Goal: Information Seeking & Learning: Find specific fact

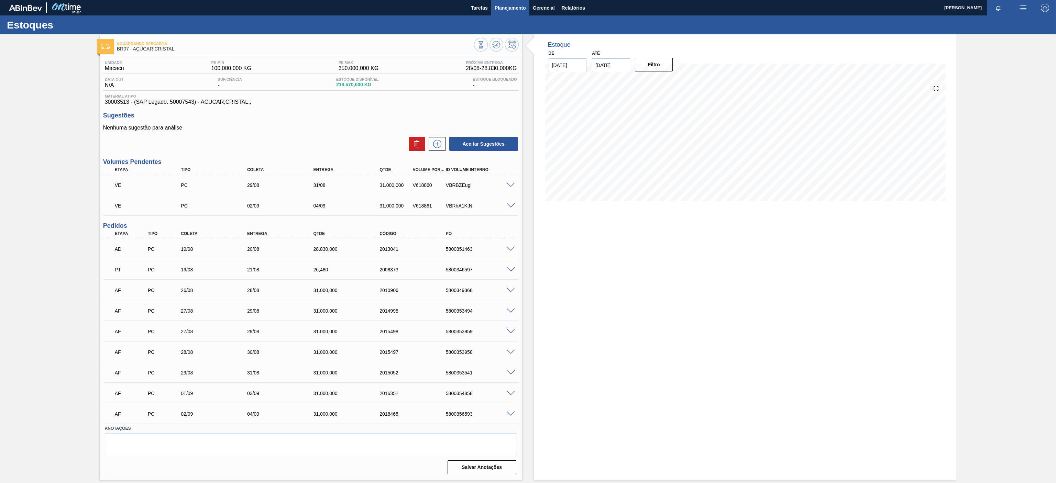
click at [509, 6] on span "Planejamento" at bounding box center [510, 8] width 31 height 8
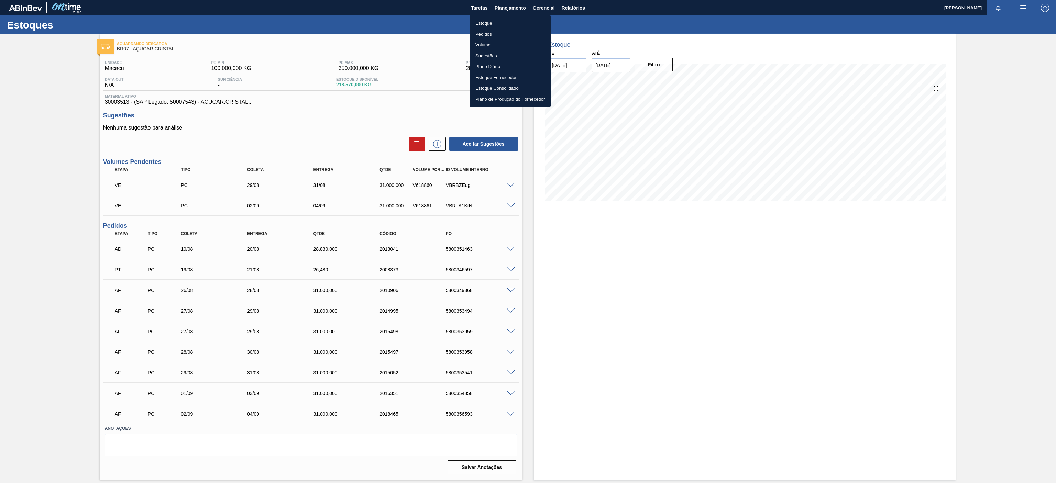
click at [496, 26] on li "Estoque" at bounding box center [510, 23] width 81 height 11
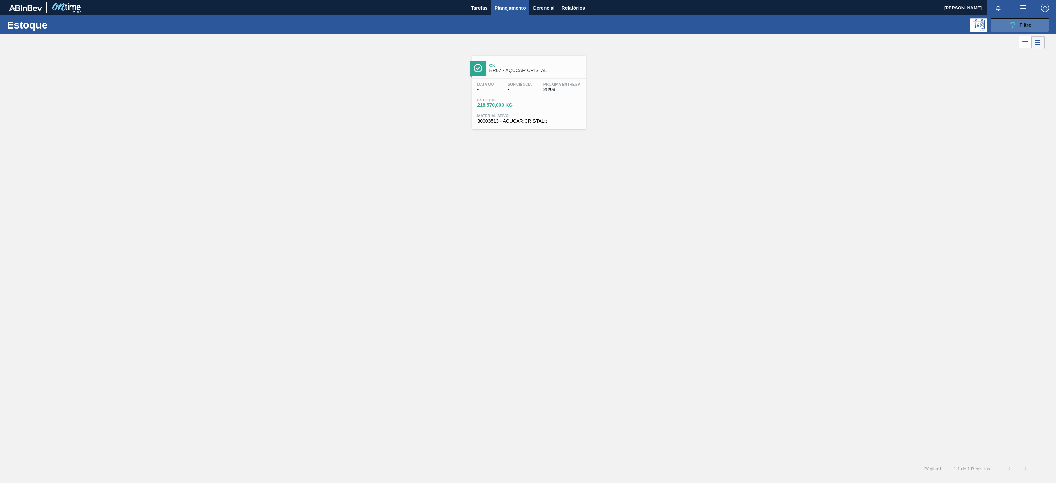
click at [1005, 22] on button "089F7B8B-B2A5-4AFE-B5C0-19BA573D28AC Filtro" at bounding box center [1020, 25] width 58 height 14
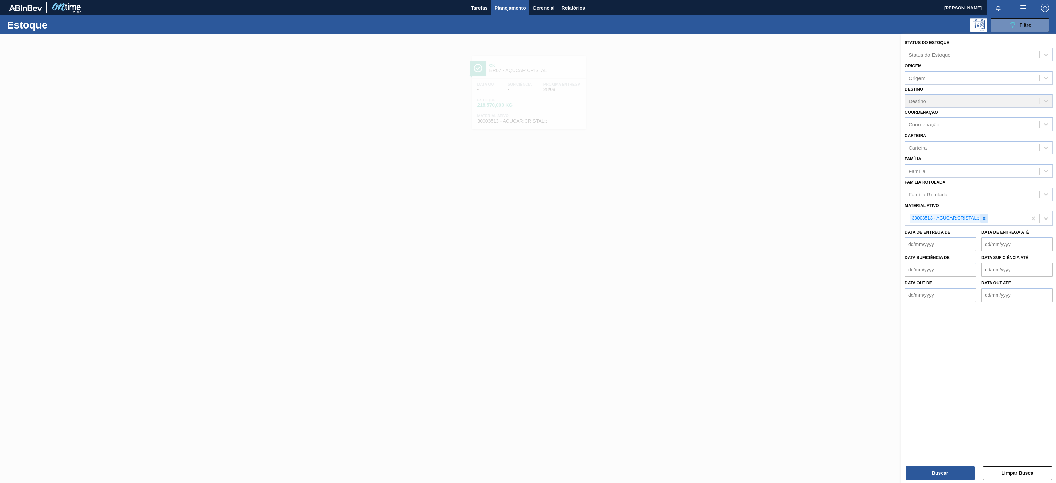
click at [983, 222] on div at bounding box center [985, 218] width 8 height 9
paste ativo "30031674"
type ativo "30031674"
click at [968, 236] on div "30031674 - ROT PLAST 1 5L AH H2OH LIMON IN211" at bounding box center [979, 234] width 148 height 13
click at [935, 470] on button "Buscar" at bounding box center [940, 474] width 69 height 14
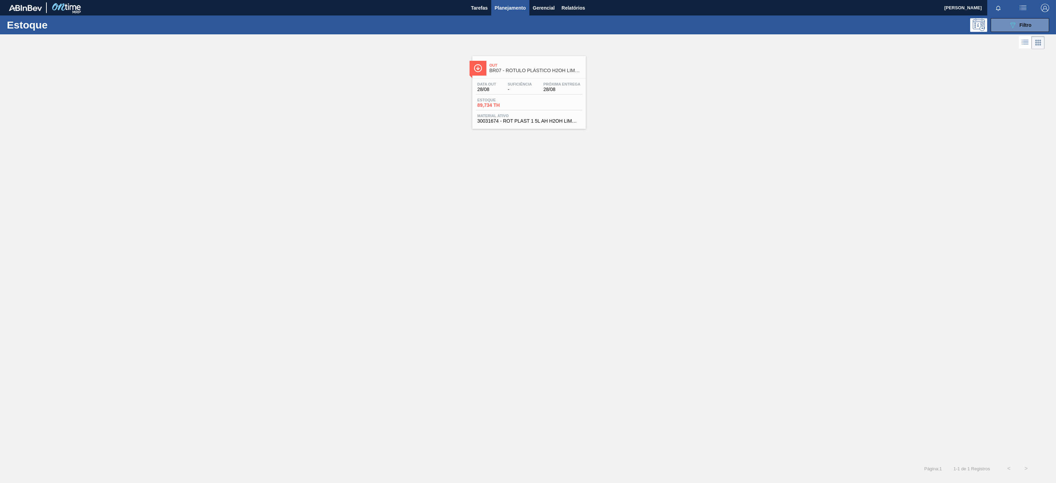
click at [560, 69] on span "BR07 - RÓTULO PLÁSTICO H2OH LIMONETO 1,5L AH" at bounding box center [536, 70] width 93 height 5
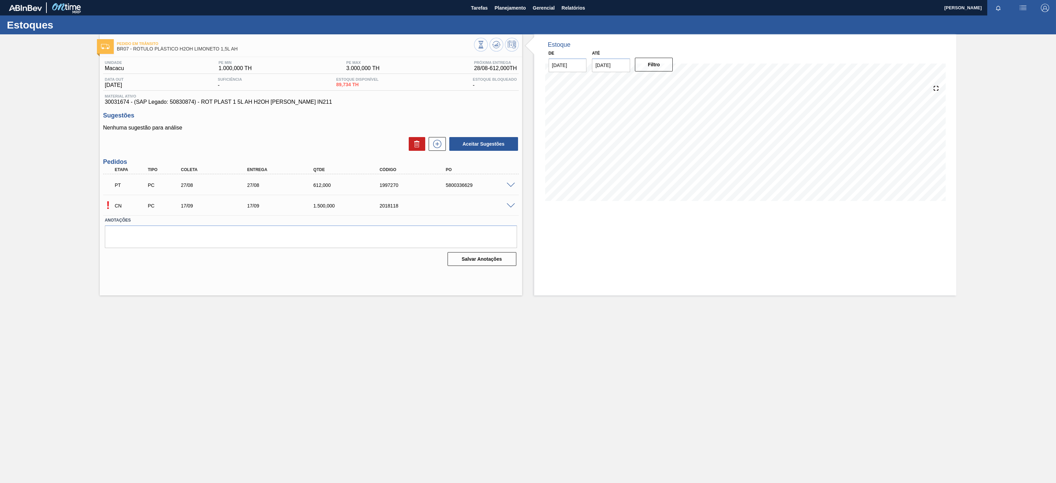
click at [508, 183] on span at bounding box center [511, 185] width 8 height 5
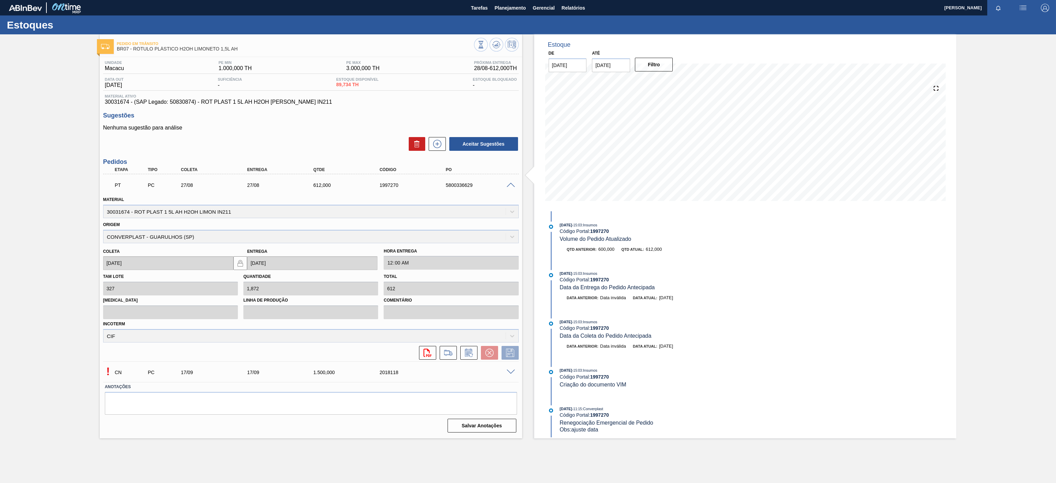
click at [510, 182] on div at bounding box center [512, 184] width 14 height 5
click at [510, 183] on span at bounding box center [511, 185] width 8 height 5
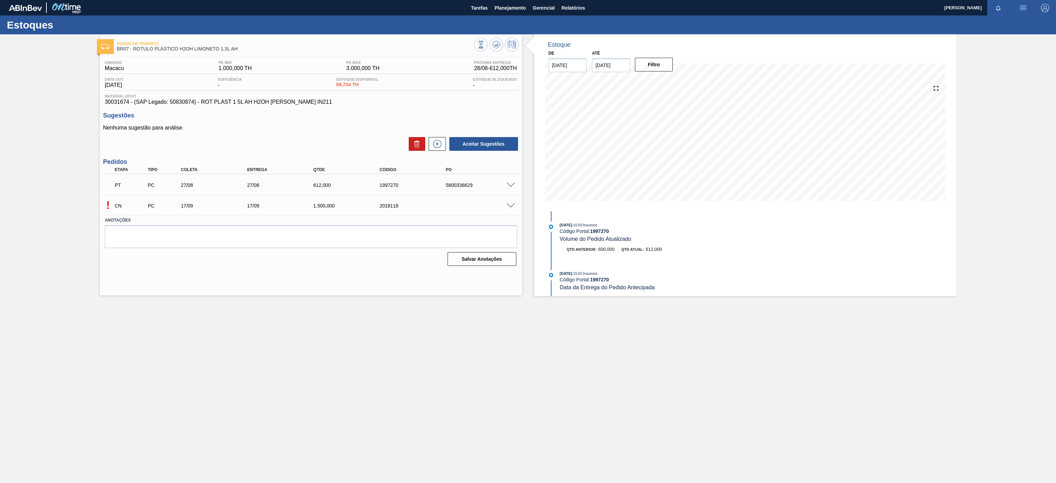
click at [510, 185] on span at bounding box center [511, 185] width 8 height 5
